Goal: Task Accomplishment & Management: Manage account settings

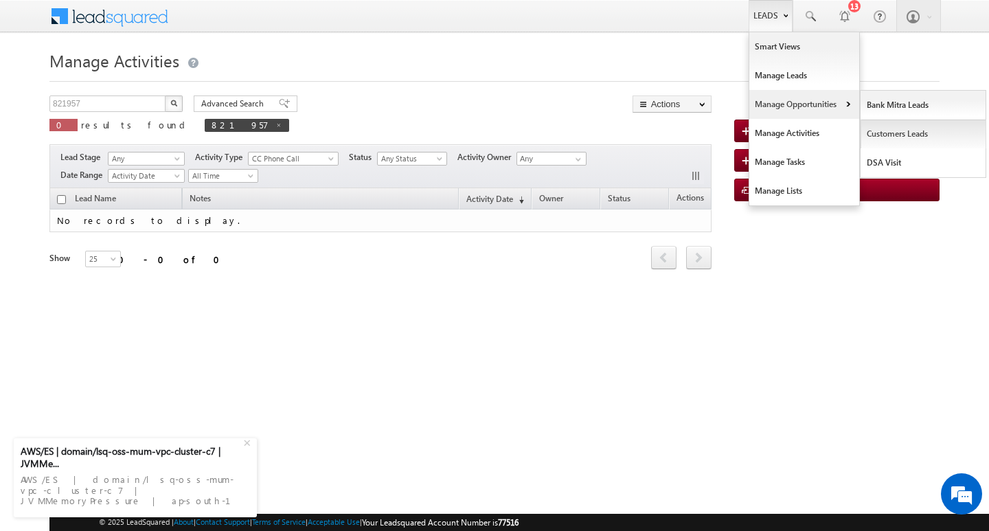
click at [900, 134] on link "Customers Leads" at bounding box center [924, 134] width 126 height 29
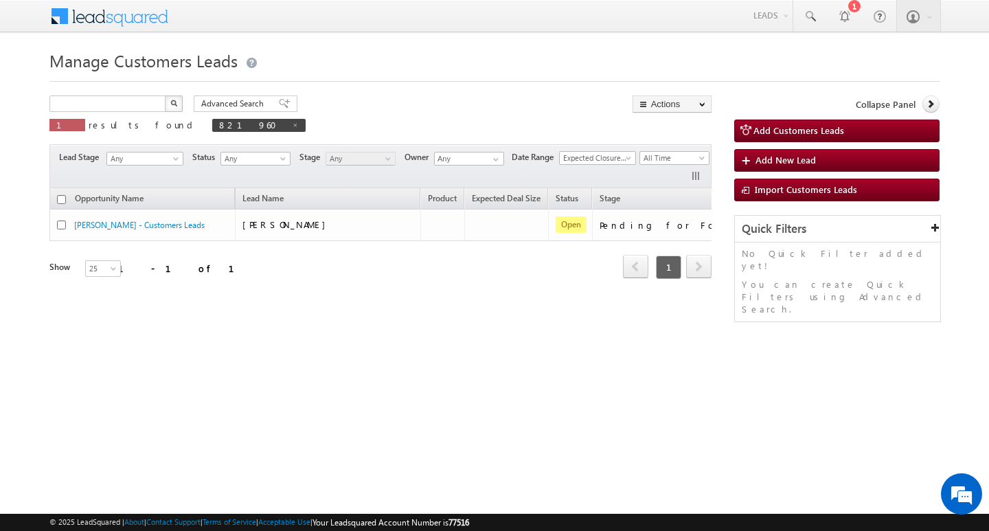
type input "Search Customers Leads"
click at [127, 109] on input "text" at bounding box center [107, 103] width 117 height 16
paste input "824121"
type input "824121"
click at [165, 95] on button "button" at bounding box center [174, 103] width 18 height 16
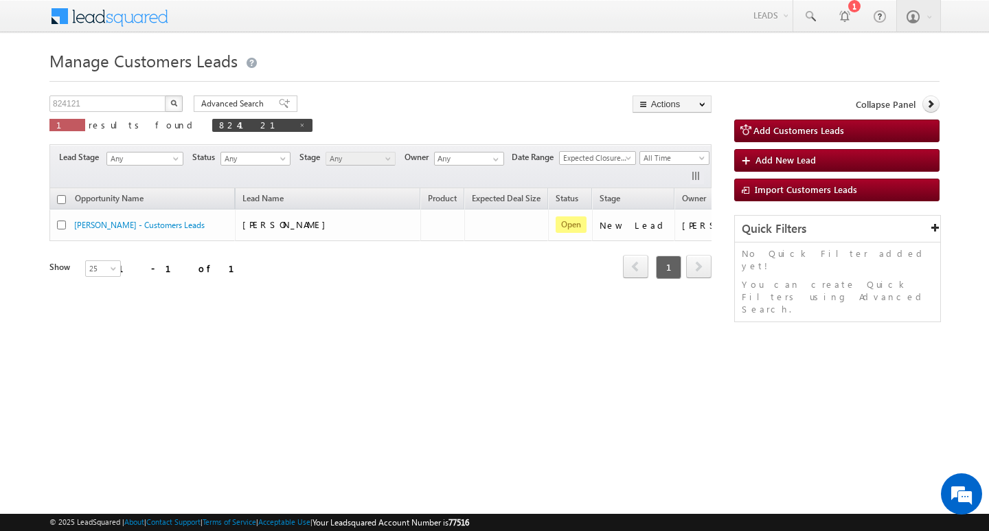
scroll to position [0, 57]
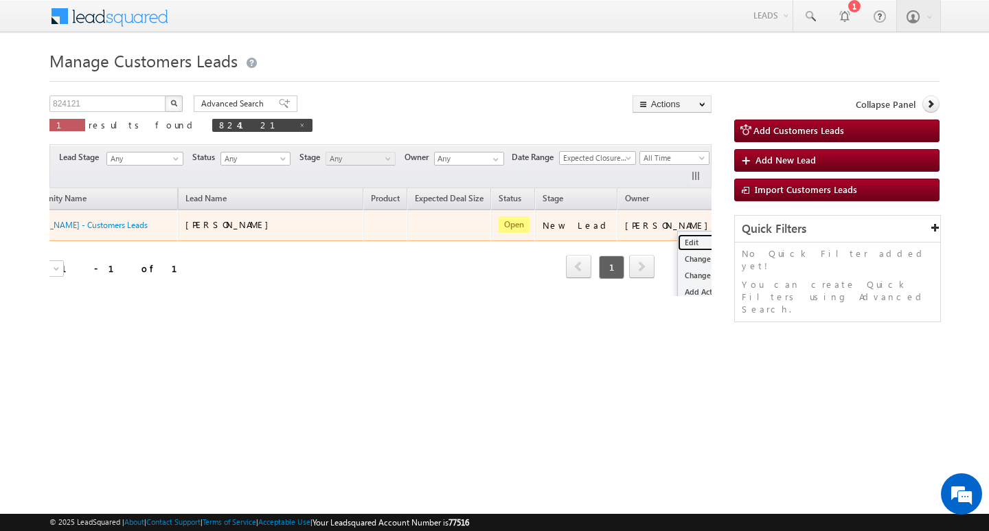
click at [678, 234] on link "Edit" at bounding box center [712, 242] width 69 height 16
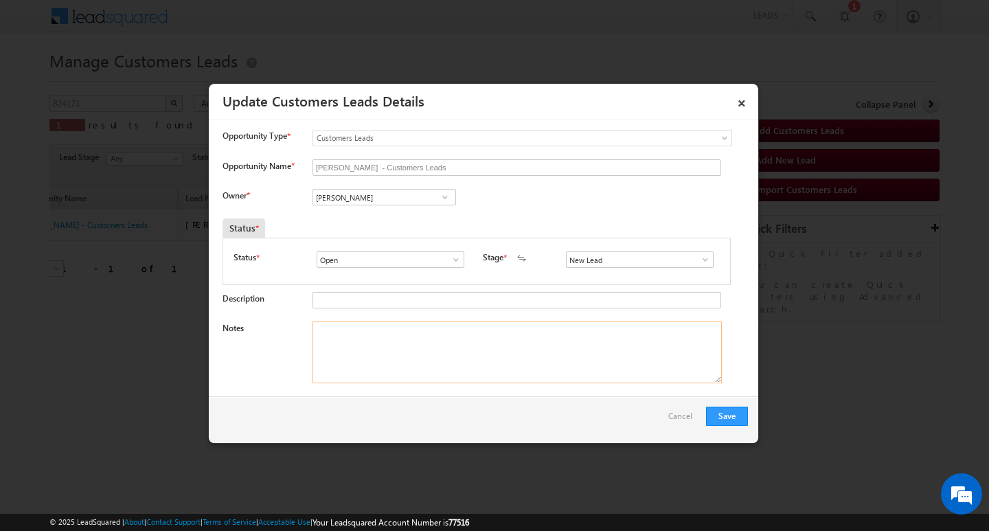
click at [424, 363] on textarea "Notes" at bounding box center [517, 352] width 409 height 62
click at [407, 196] on input "Kunal Kumar" at bounding box center [385, 197] width 144 height 16
click at [434, 326] on textarea "Notes" at bounding box center [517, 352] width 409 height 62
click at [429, 362] on textarea "Notes" at bounding box center [517, 352] width 409 height 62
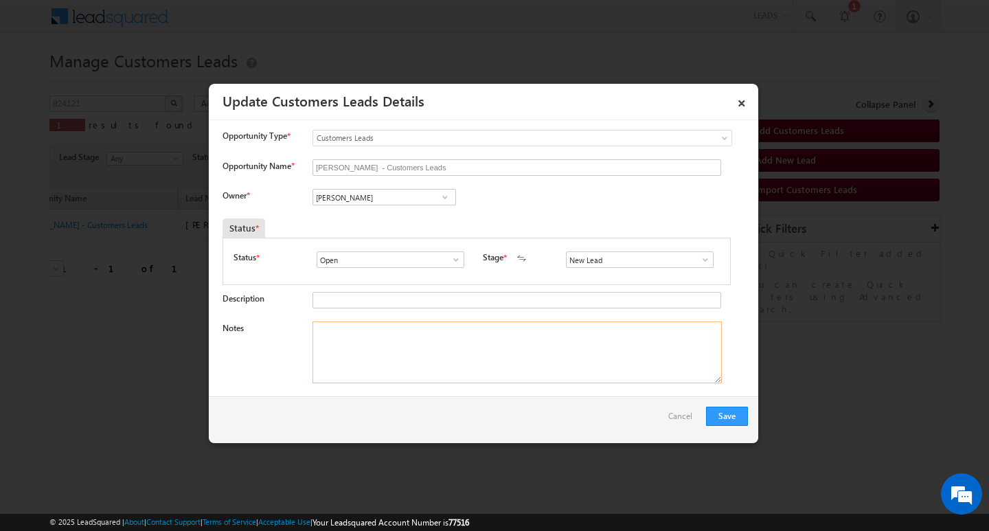
click at [373, 367] on textarea "Notes" at bounding box center [517, 352] width 409 height 62
paste textarea "Customer Name: NAUSHAD Naushad/ ag : 43/ b / mothe income 1l / worak ezxpe : 10…"
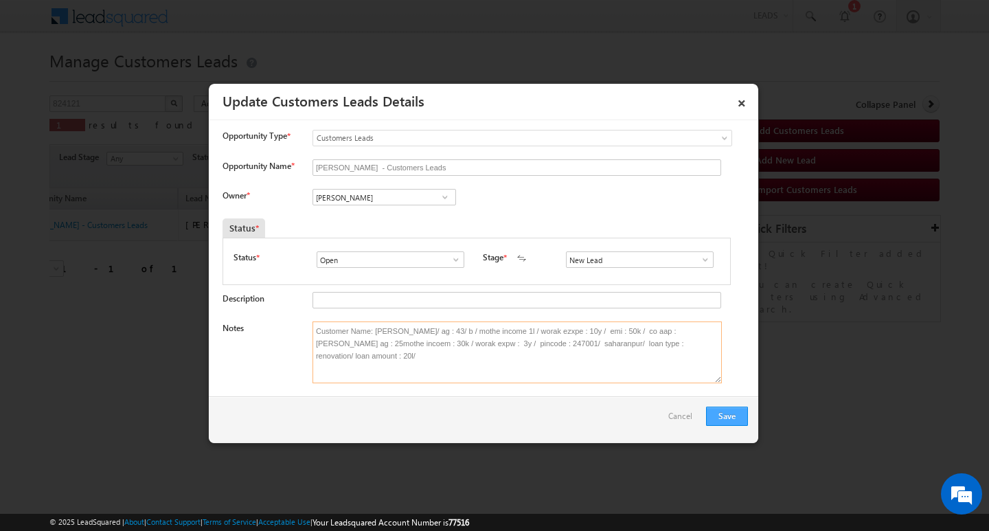
type textarea "Customer Name: NAUSHAD Naushad/ ag : 43/ b / mothe income 1l / worak ezxpe : 10…"
click at [729, 416] on button "Save" at bounding box center [727, 416] width 42 height 19
